Goal: Task Accomplishment & Management: Complete application form

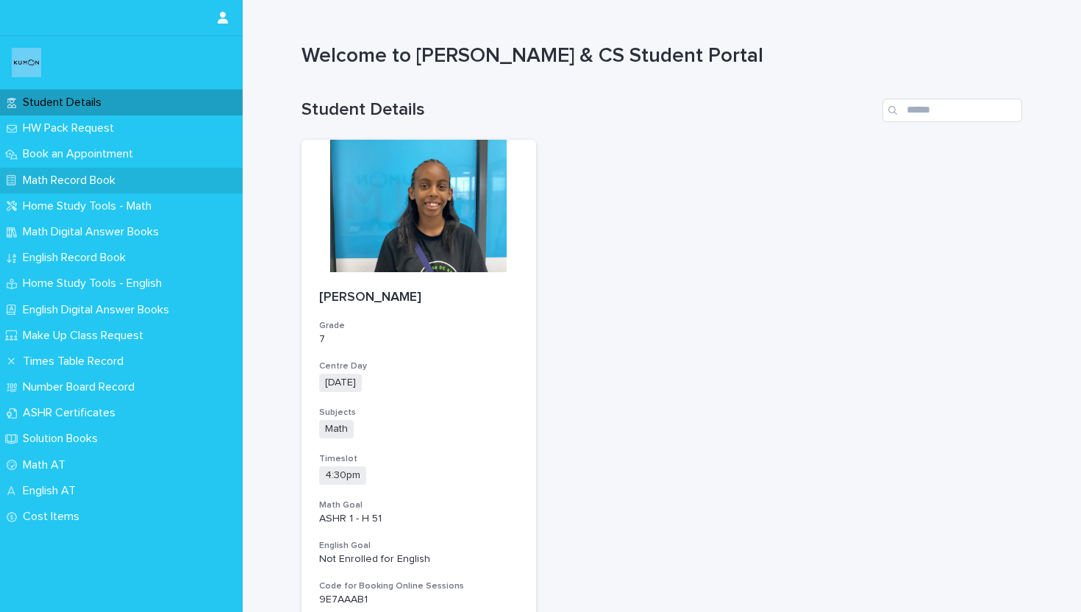
click at [93, 185] on p "Math Record Book" at bounding box center [72, 181] width 110 height 14
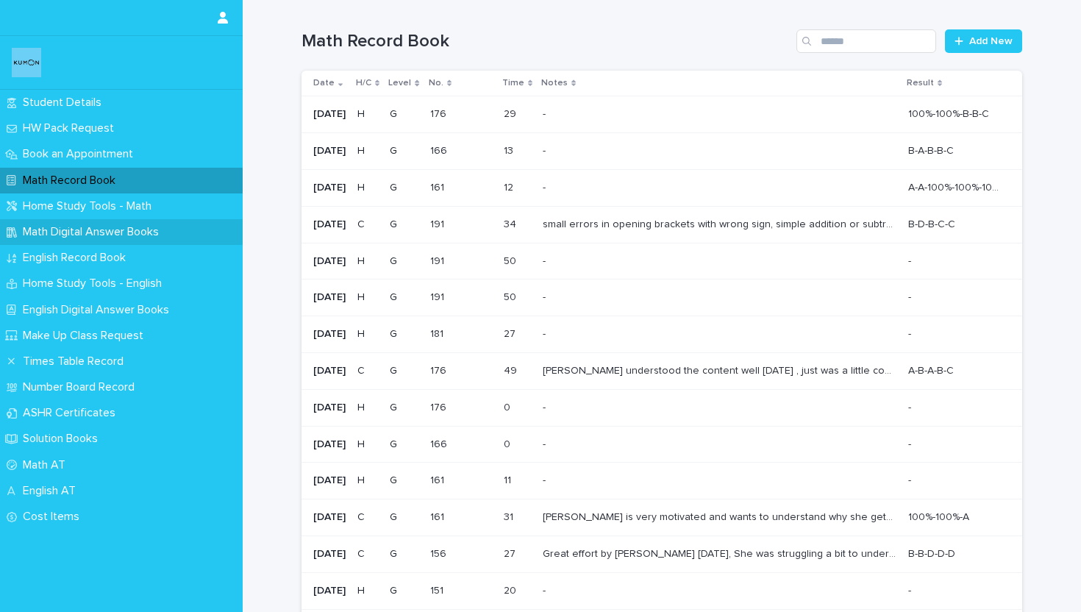
click at [90, 238] on p "Math Digital Answer Books" at bounding box center [94, 232] width 154 height 14
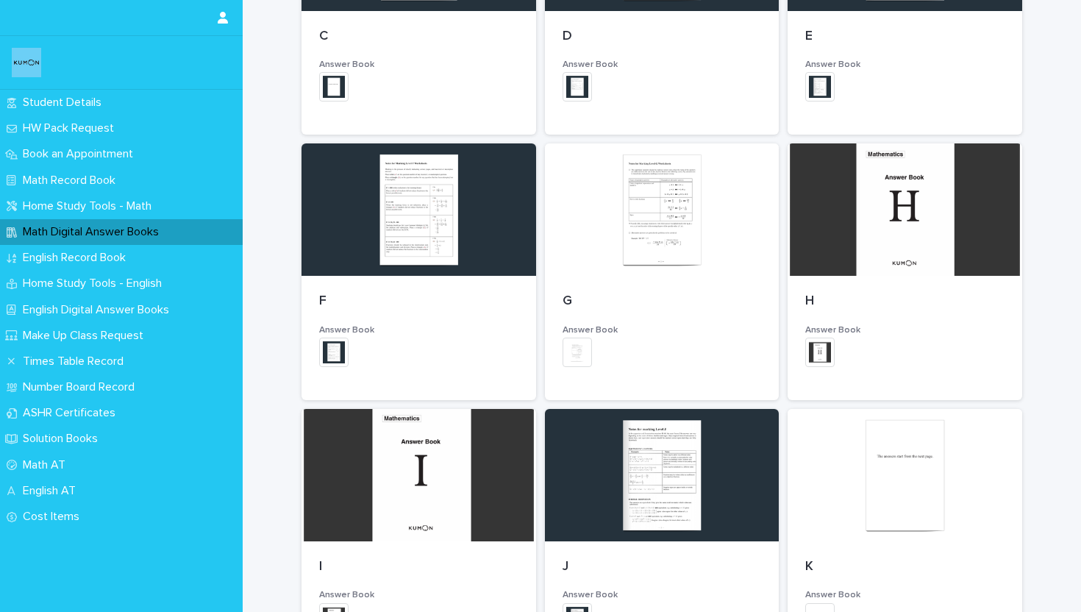
scroll to position [611, 0]
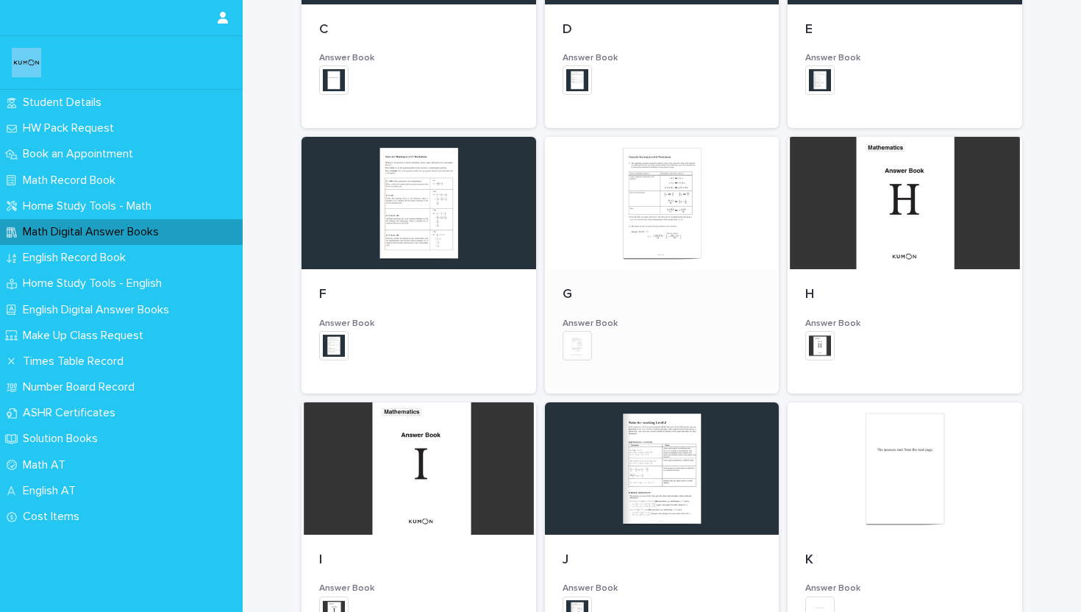
click at [650, 249] on div at bounding box center [662, 203] width 235 height 132
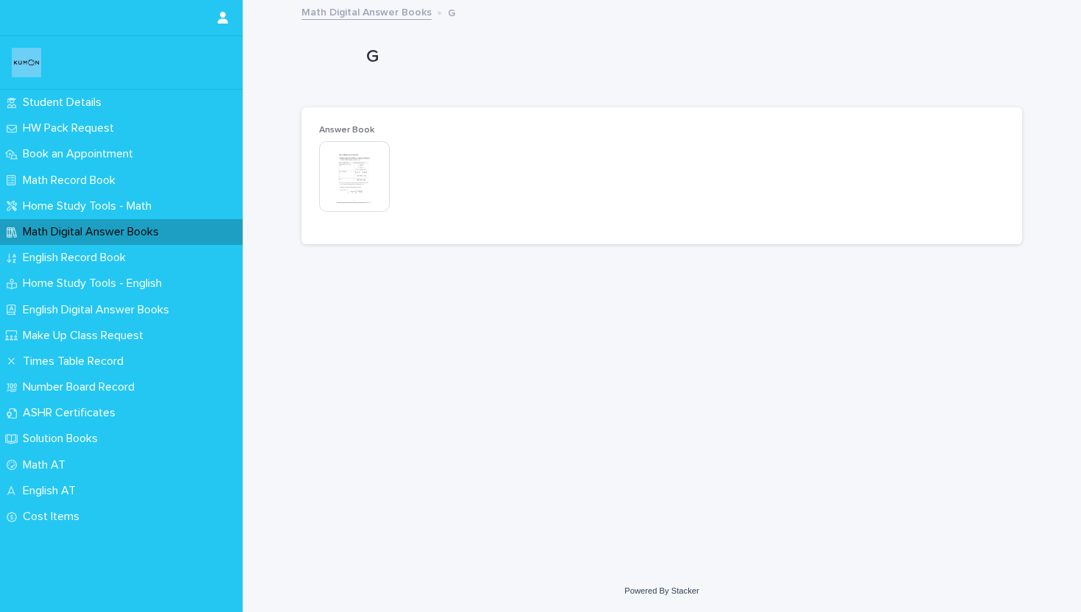
click at [371, 150] on img at bounding box center [354, 176] width 71 height 71
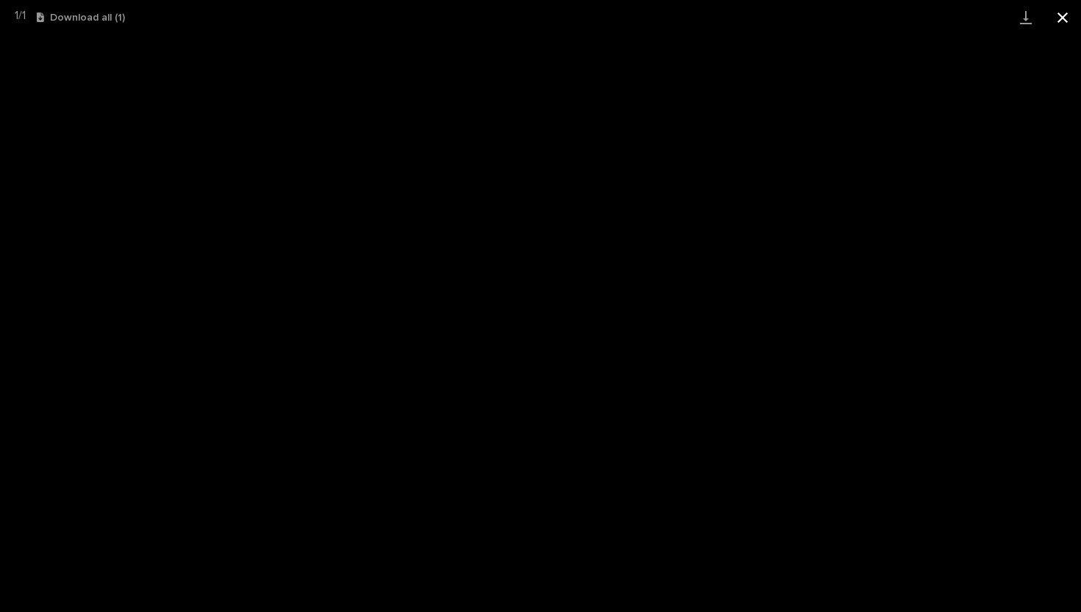
click at [1060, 24] on button "Close gallery" at bounding box center [1063, 17] width 37 height 35
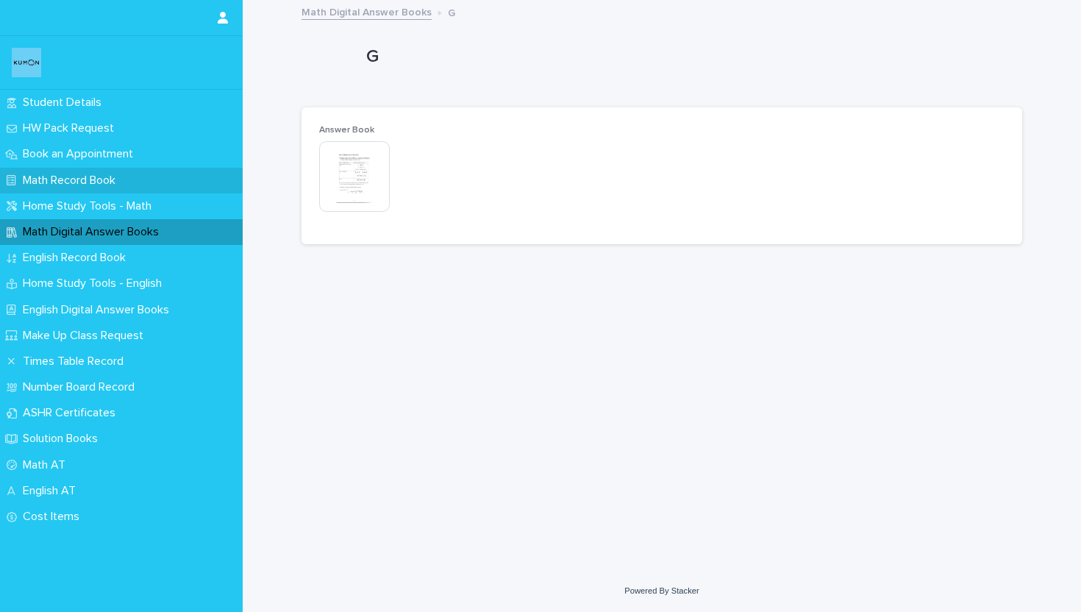
click at [79, 179] on p "Math Record Book" at bounding box center [72, 181] width 110 height 14
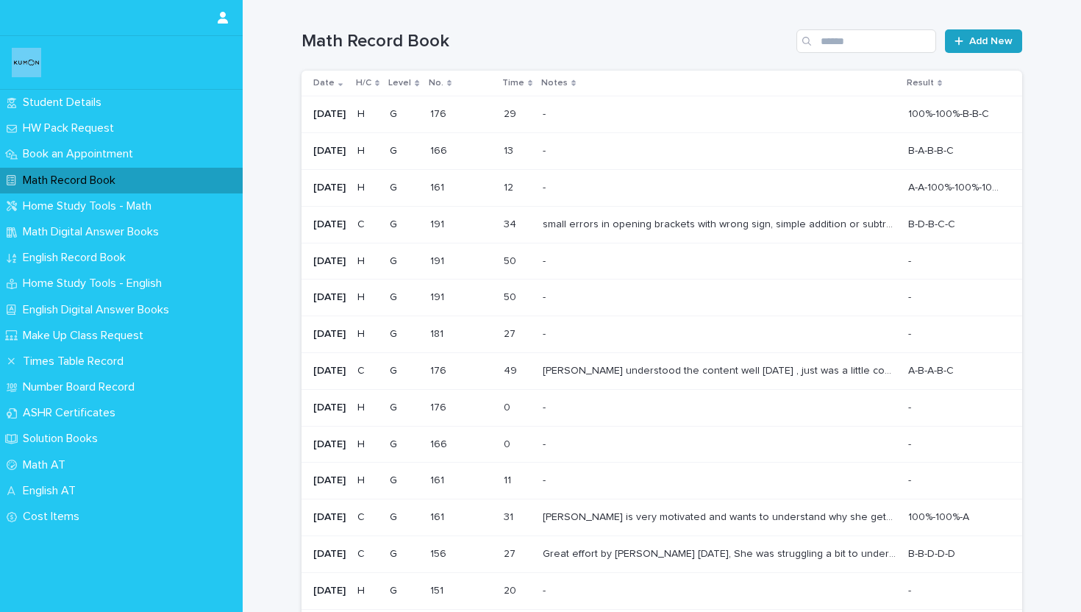
click at [983, 43] on span "Add New" at bounding box center [991, 41] width 43 height 10
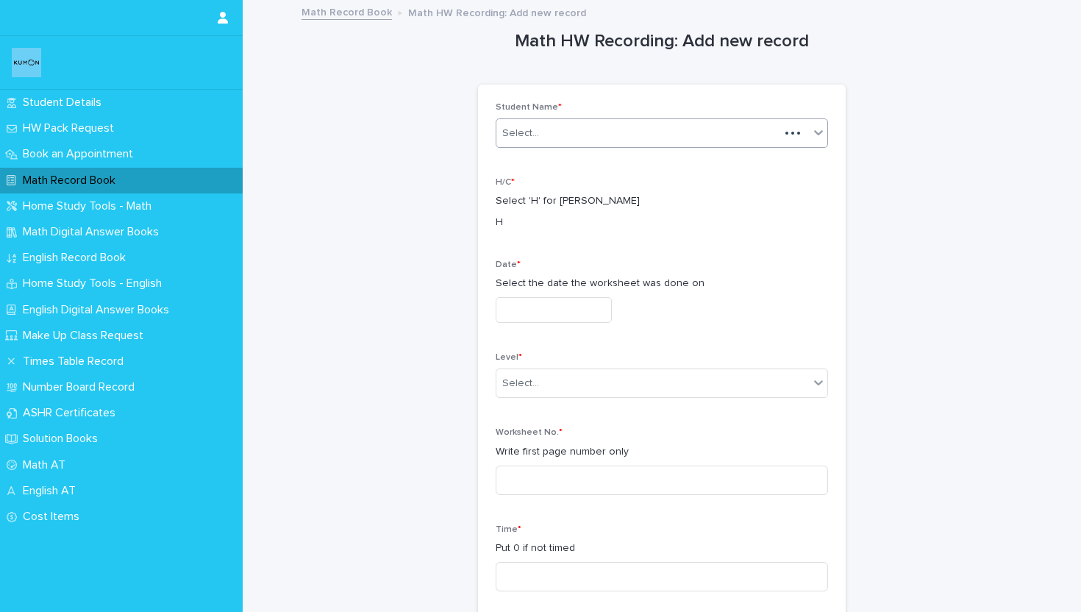
click at [563, 119] on div "Select..." at bounding box center [662, 132] width 332 height 29
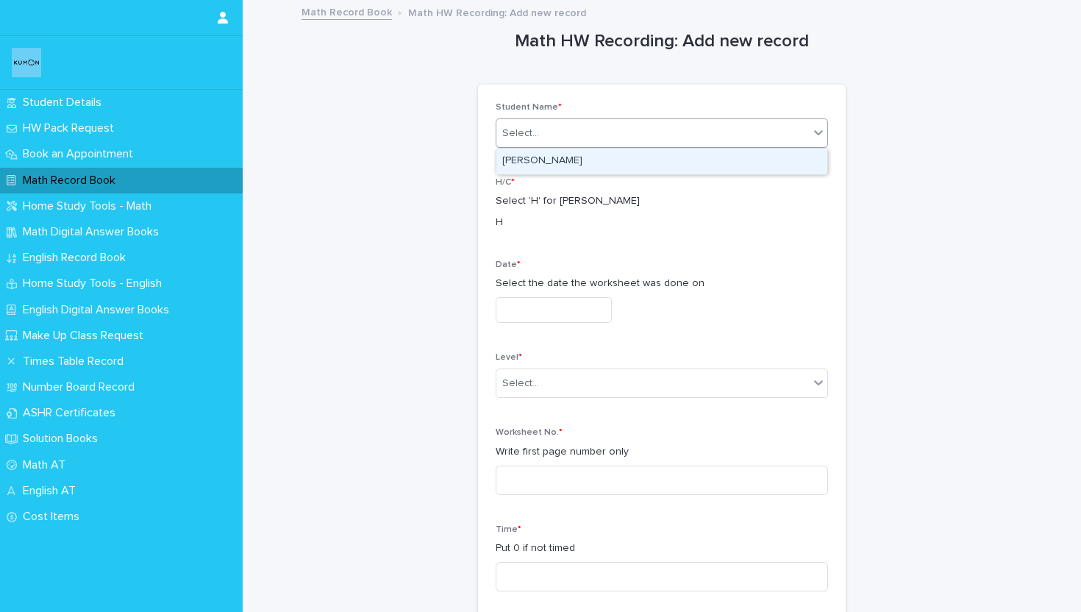
click at [554, 173] on div "[PERSON_NAME]" at bounding box center [662, 162] width 331 height 26
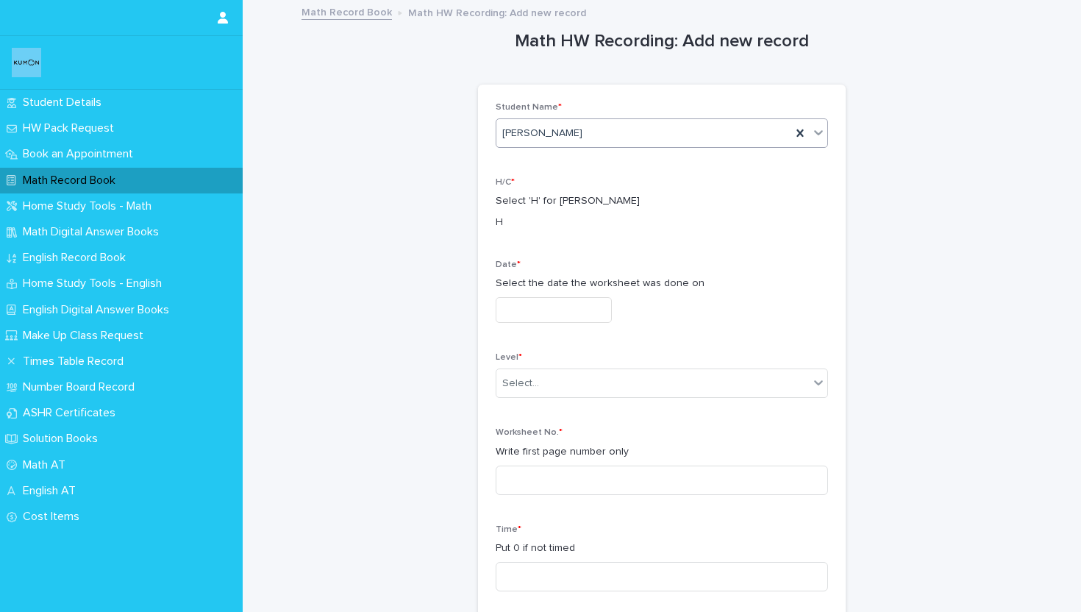
click at [533, 301] on input "text" at bounding box center [554, 310] width 116 height 26
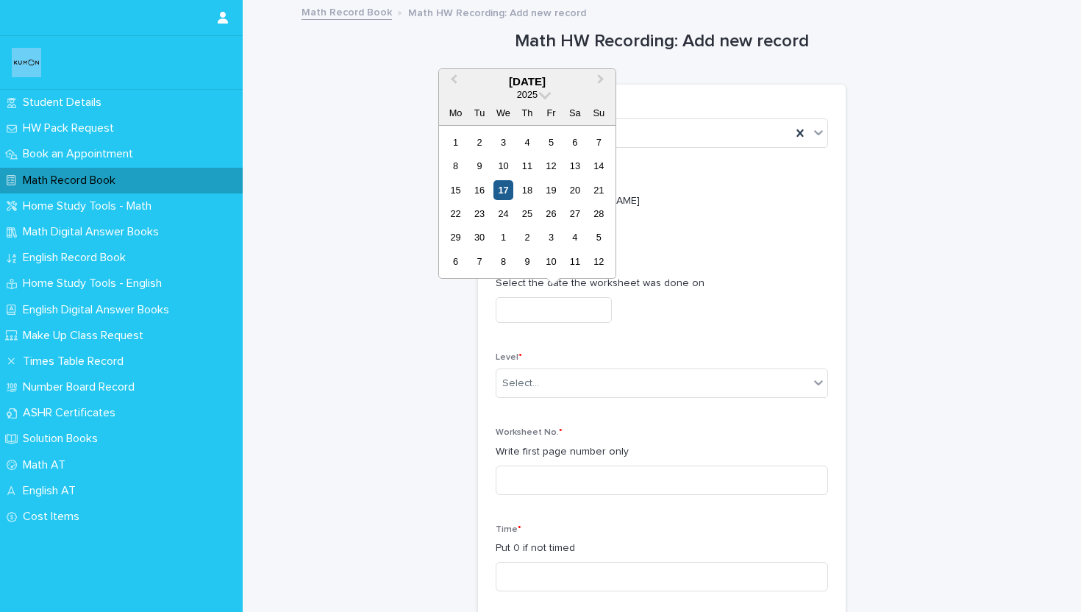
click at [505, 190] on div "17" at bounding box center [504, 190] width 20 height 20
type input "**********"
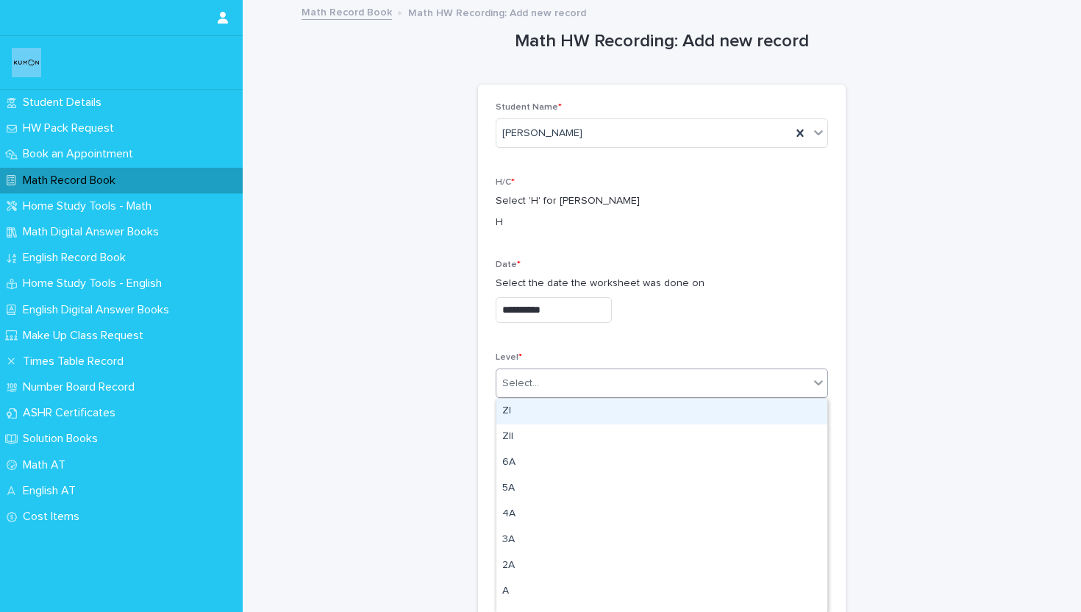
click at [531, 384] on div "Select..." at bounding box center [520, 383] width 37 height 15
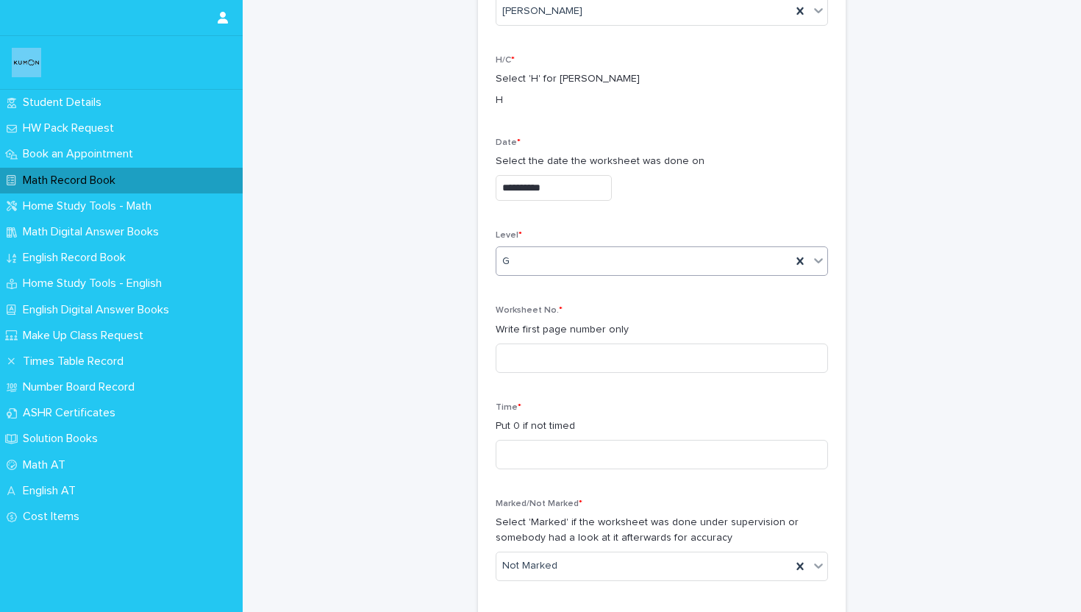
scroll to position [129, 0]
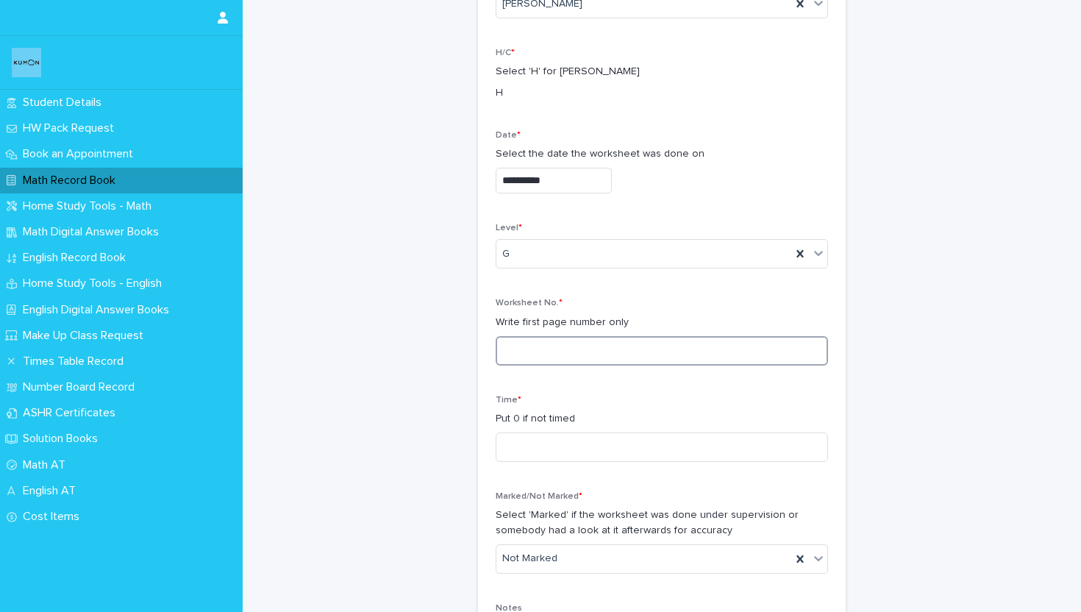
click at [527, 350] on input at bounding box center [662, 350] width 332 height 29
type input "***"
click at [547, 449] on input at bounding box center [662, 447] width 332 height 29
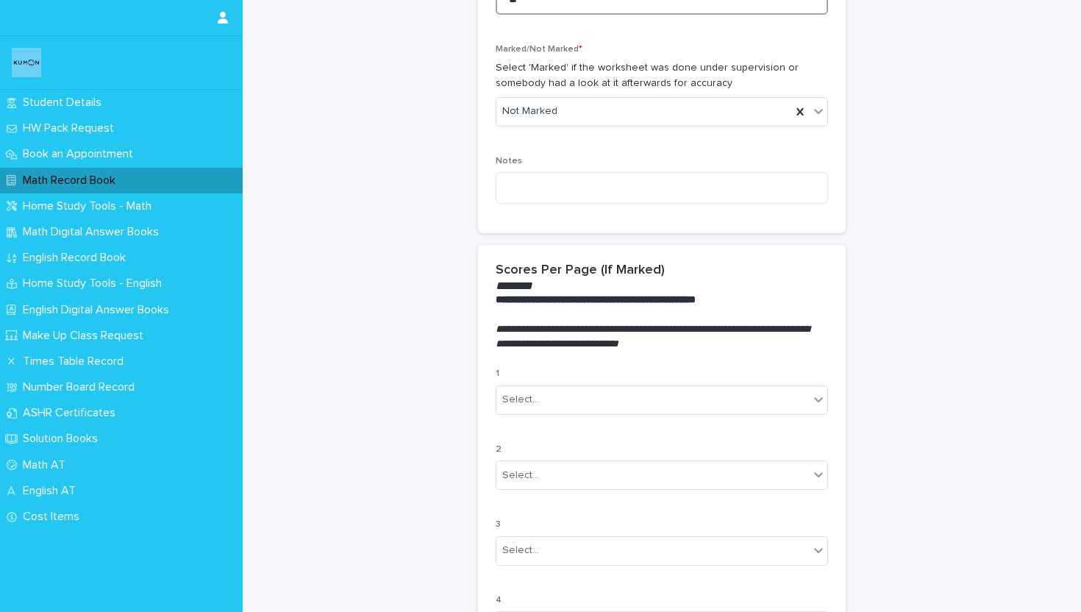
scroll to position [607, 0]
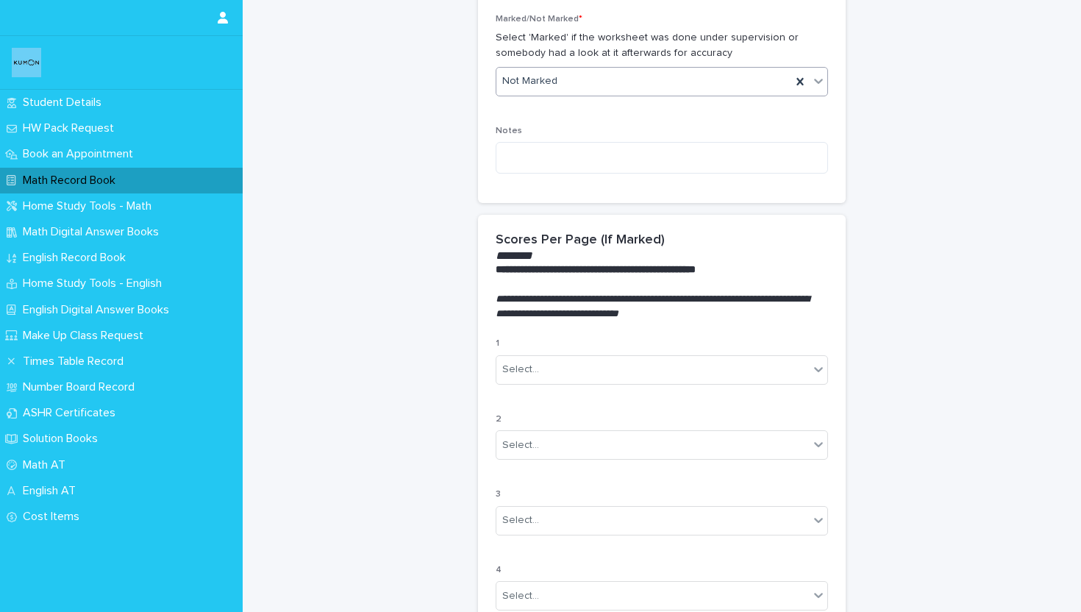
type input "**"
click at [548, 93] on div "Not Marked" at bounding box center [662, 81] width 332 height 29
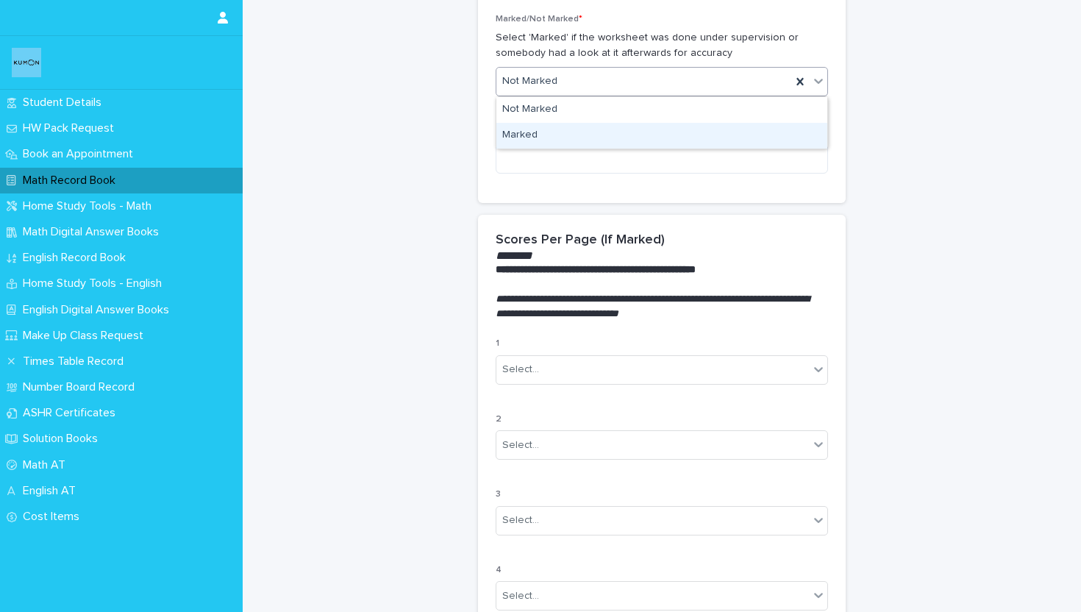
click at [546, 133] on div "Marked" at bounding box center [662, 136] width 331 height 26
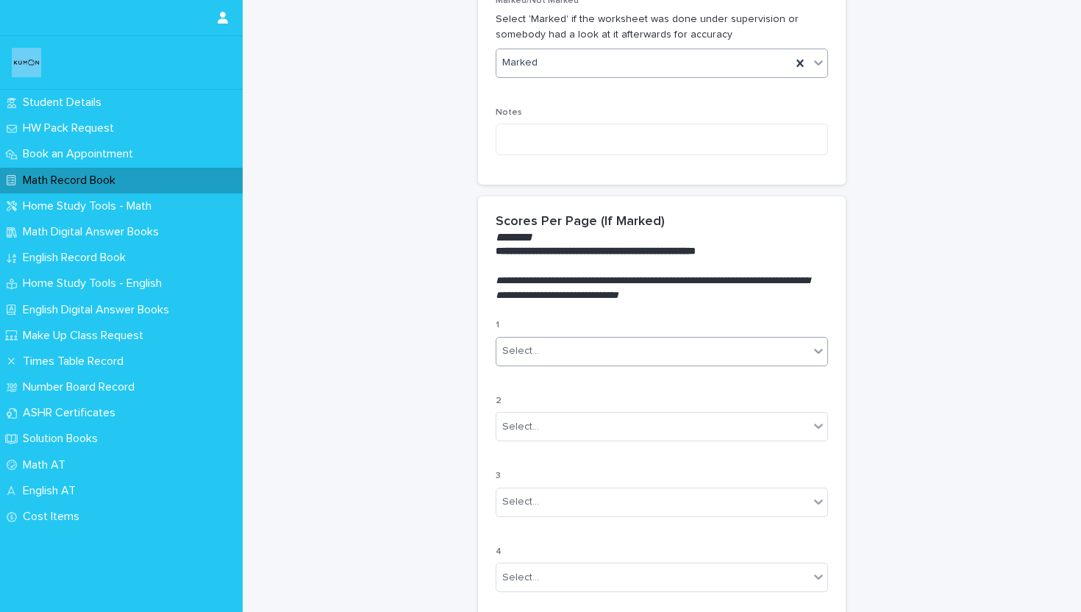
scroll to position [627, 0]
click at [528, 366] on div "1 Select..." at bounding box center [662, 346] width 332 height 57
click at [528, 355] on div "Select..." at bounding box center [520, 348] width 37 height 15
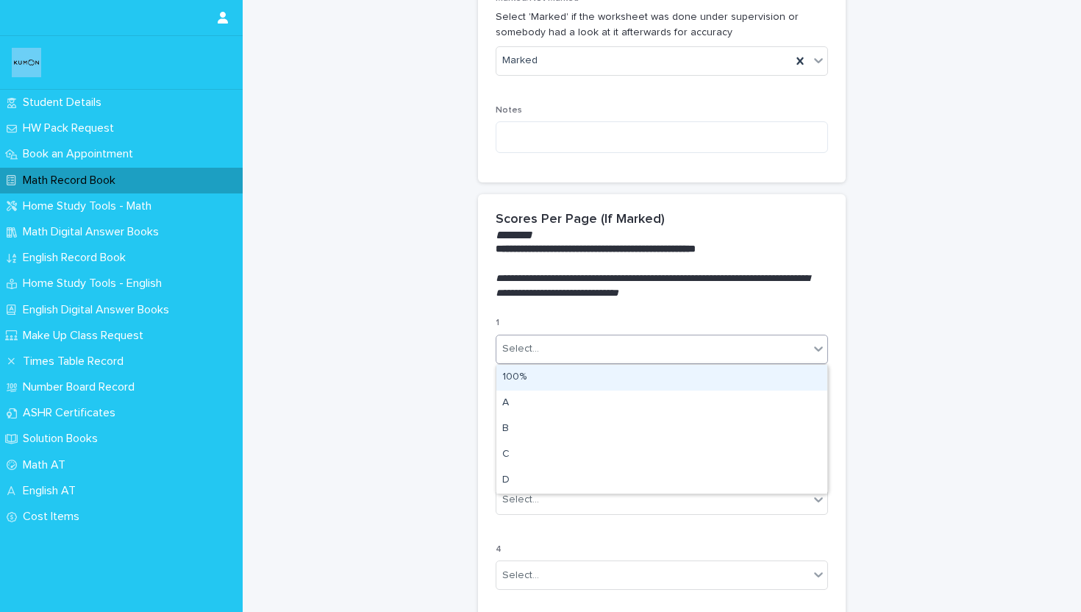
click at [513, 377] on div "100%" at bounding box center [662, 378] width 331 height 26
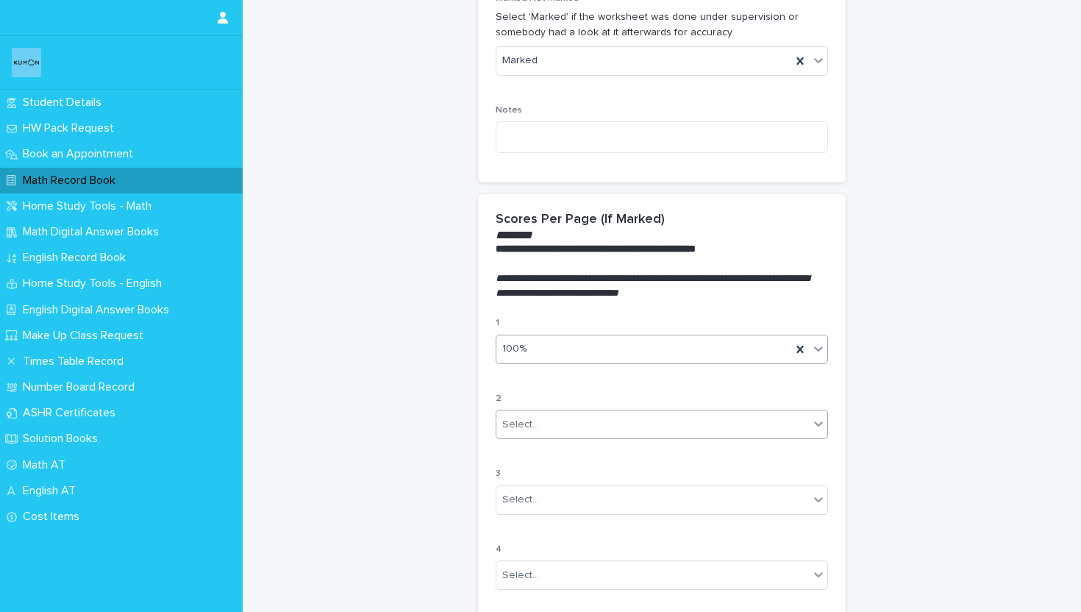
click at [524, 425] on div "Select..." at bounding box center [520, 424] width 37 height 15
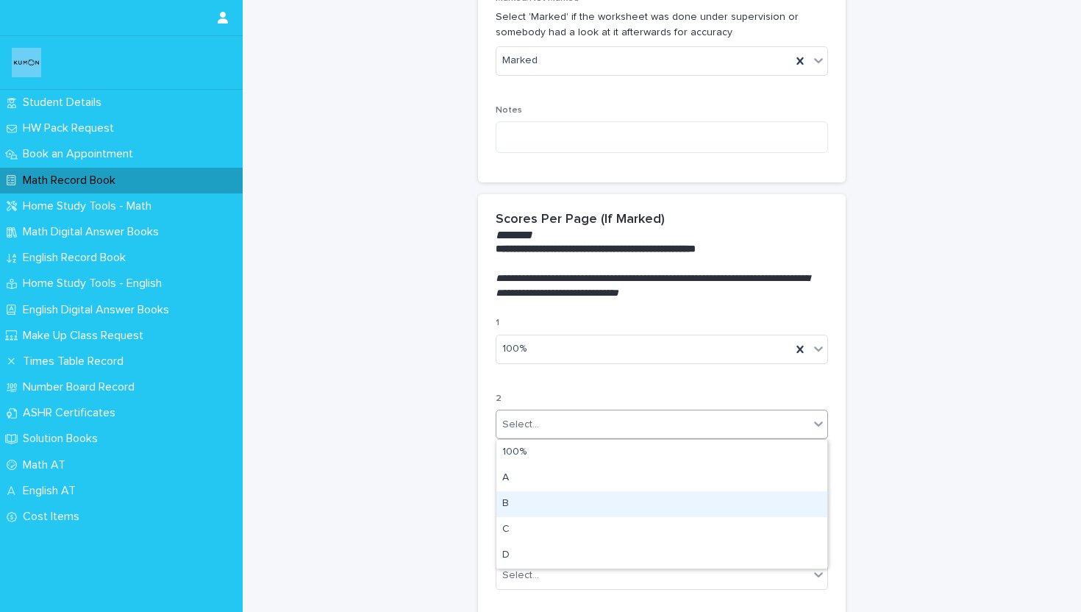
click at [503, 499] on div "B" at bounding box center [662, 504] width 331 height 26
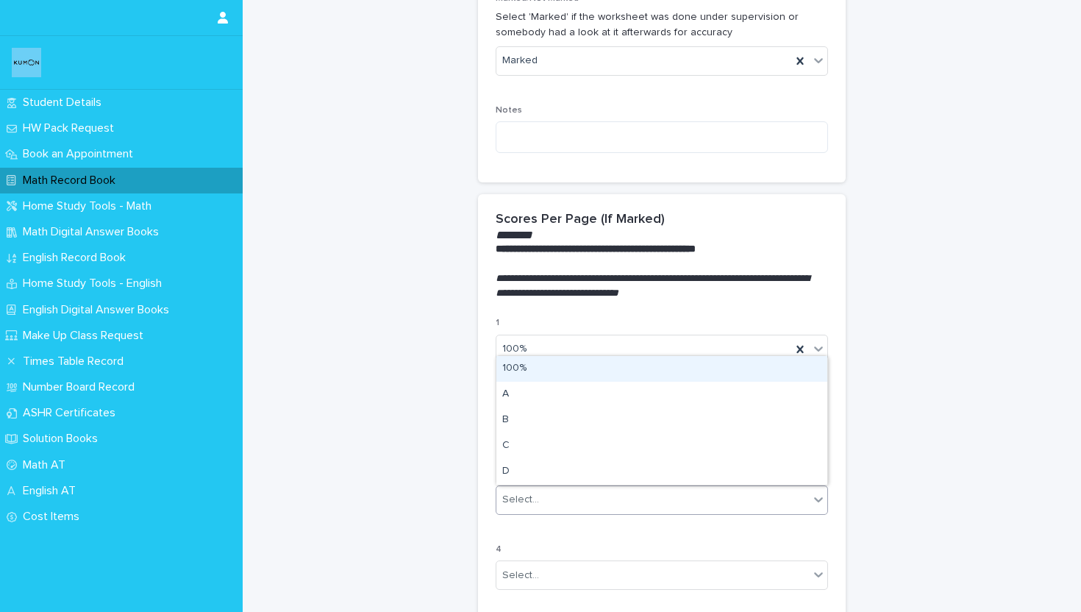
click at [524, 505] on div "Select..." at bounding box center [520, 499] width 37 height 15
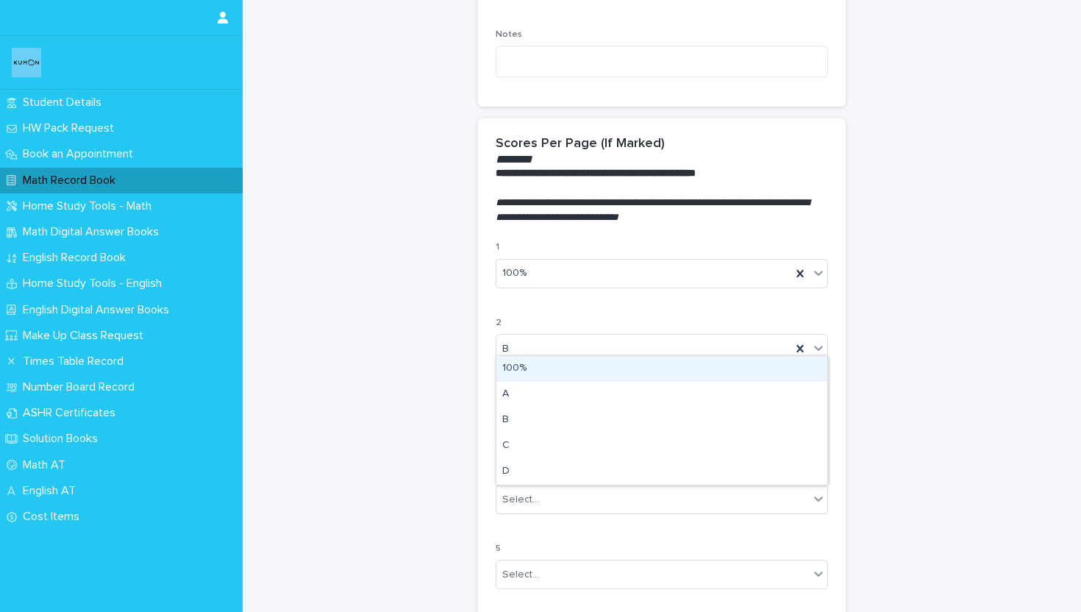
scroll to position [722, 0]
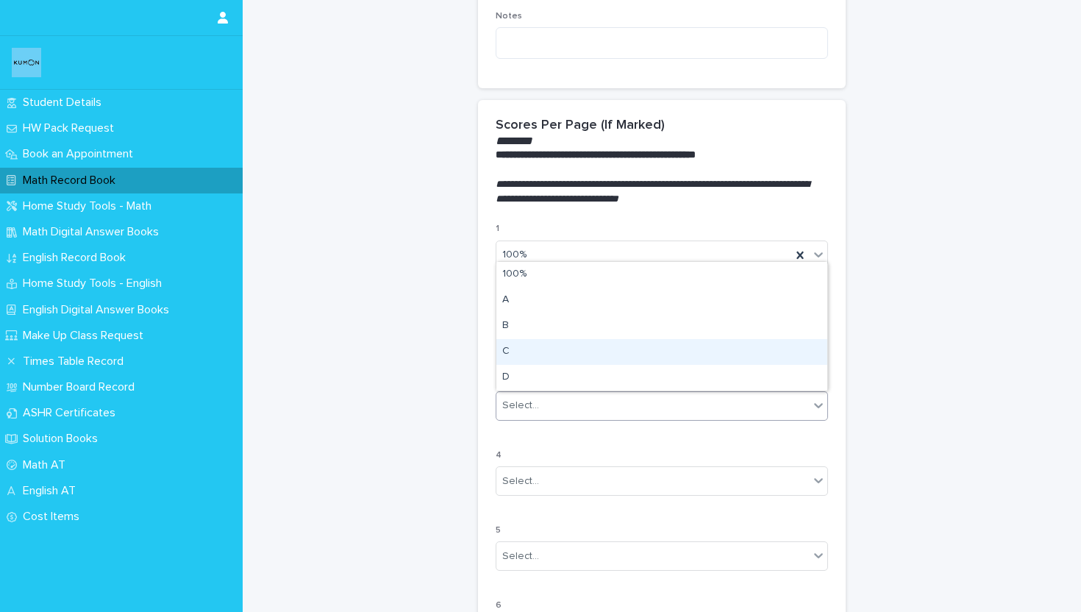
click at [530, 352] on div "C" at bounding box center [662, 352] width 331 height 26
click at [532, 486] on div "Select..." at bounding box center [520, 481] width 37 height 15
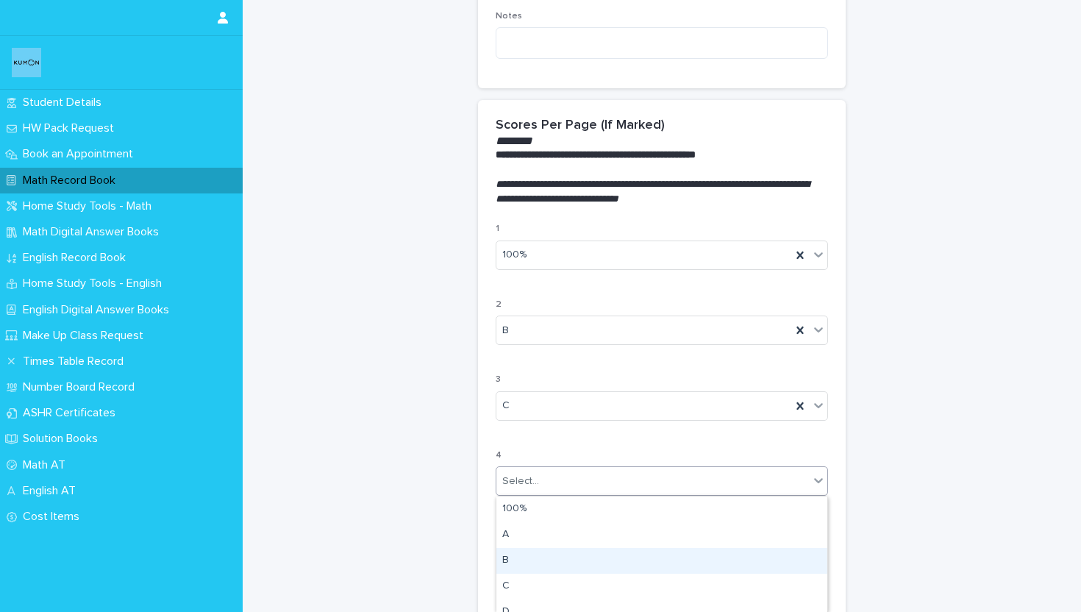
click at [536, 569] on div "B" at bounding box center [662, 561] width 331 height 26
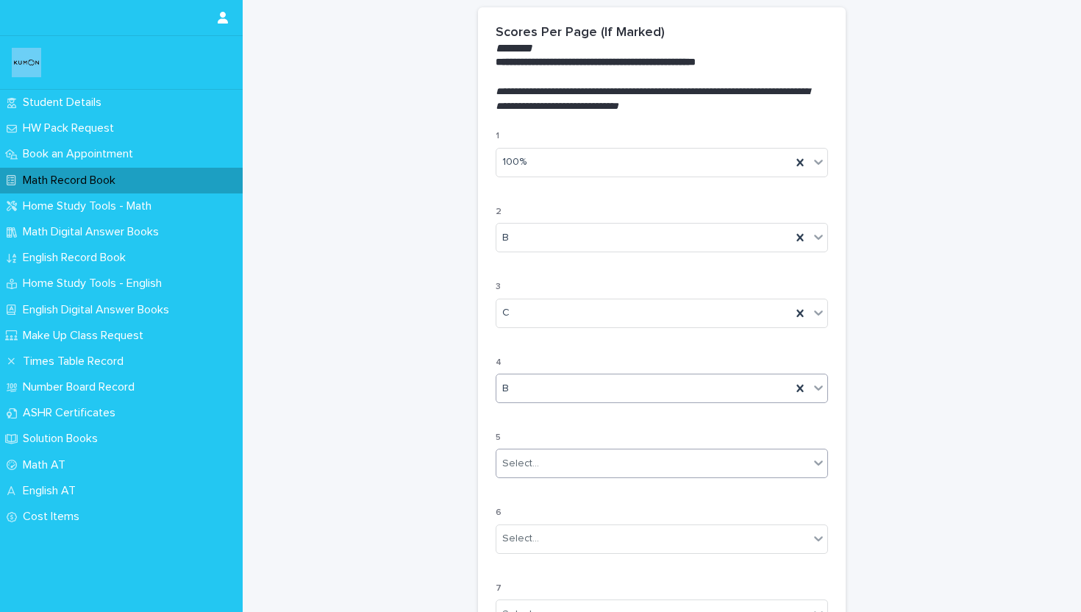
scroll to position [823, 0]
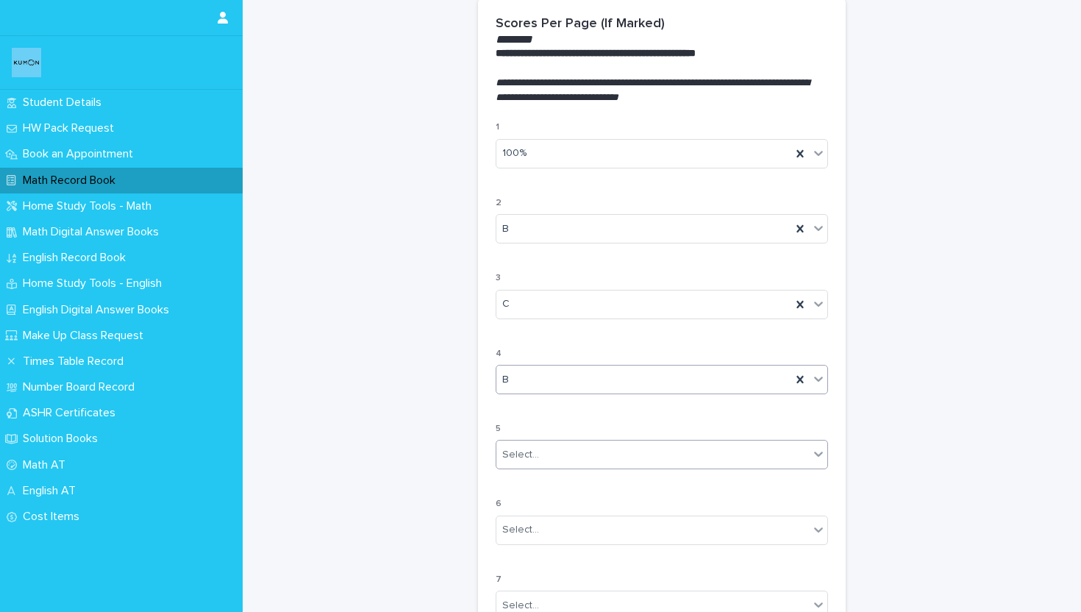
click at [534, 456] on div "Select..." at bounding box center [520, 454] width 37 height 15
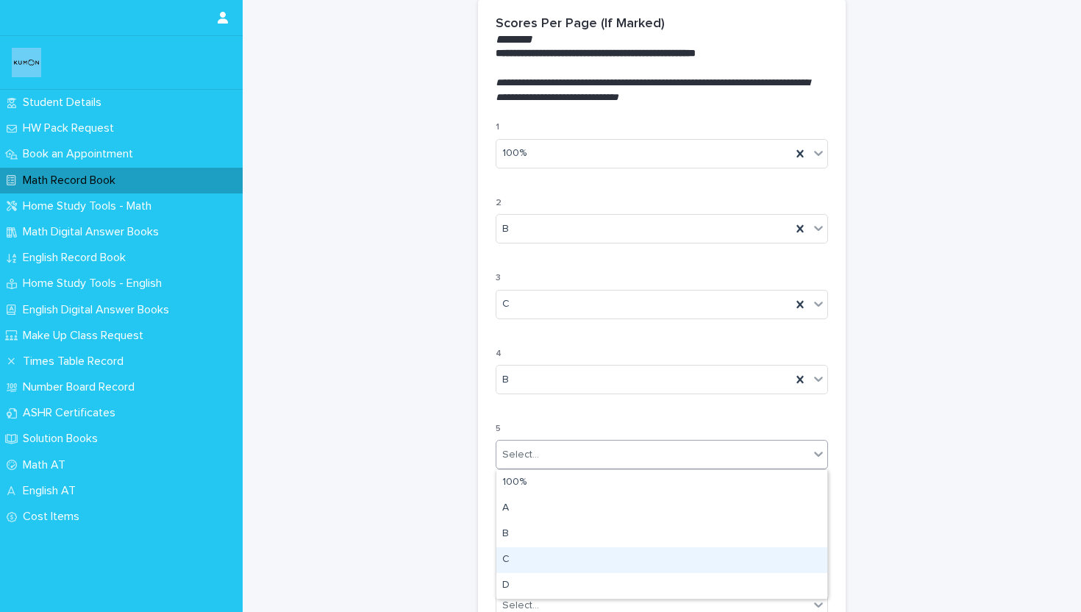
click at [538, 557] on div "C" at bounding box center [662, 560] width 331 height 26
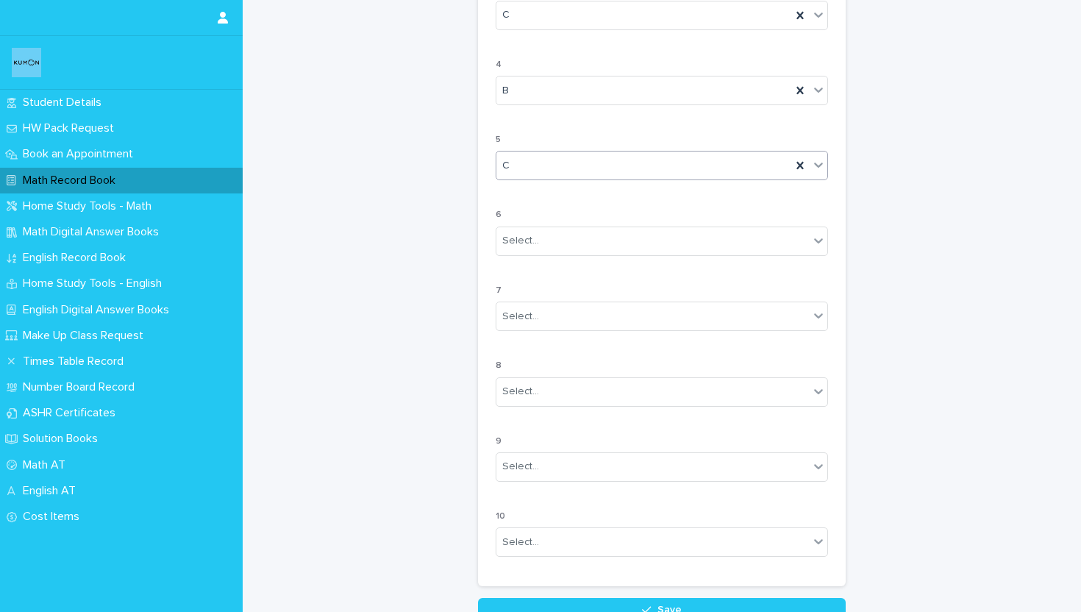
scroll to position [1237, 0]
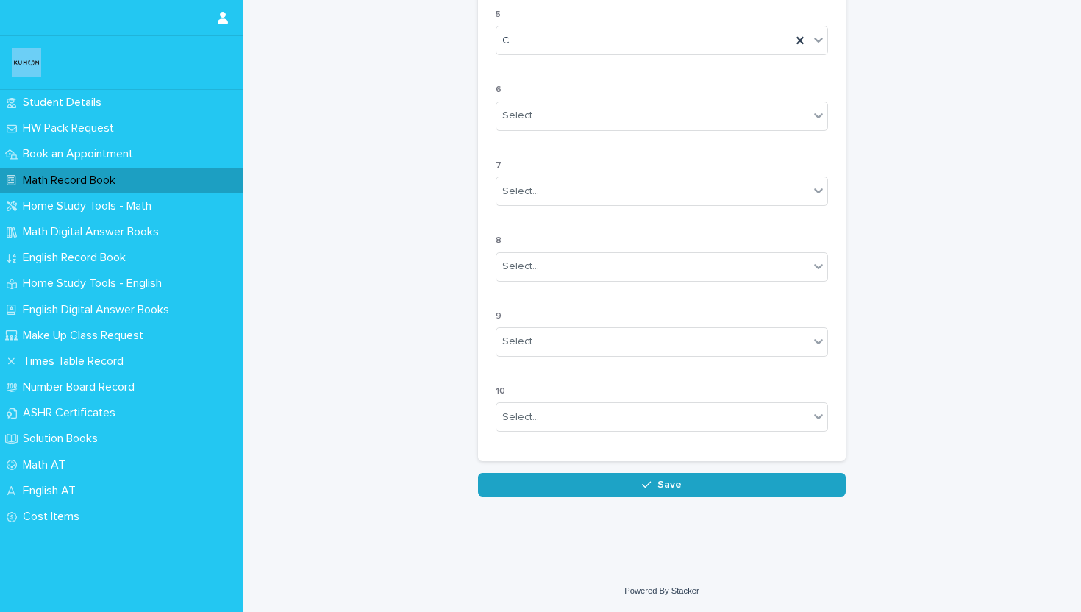
click at [644, 489] on icon "button" at bounding box center [646, 485] width 9 height 10
